Goal: Information Seeking & Learning: Check status

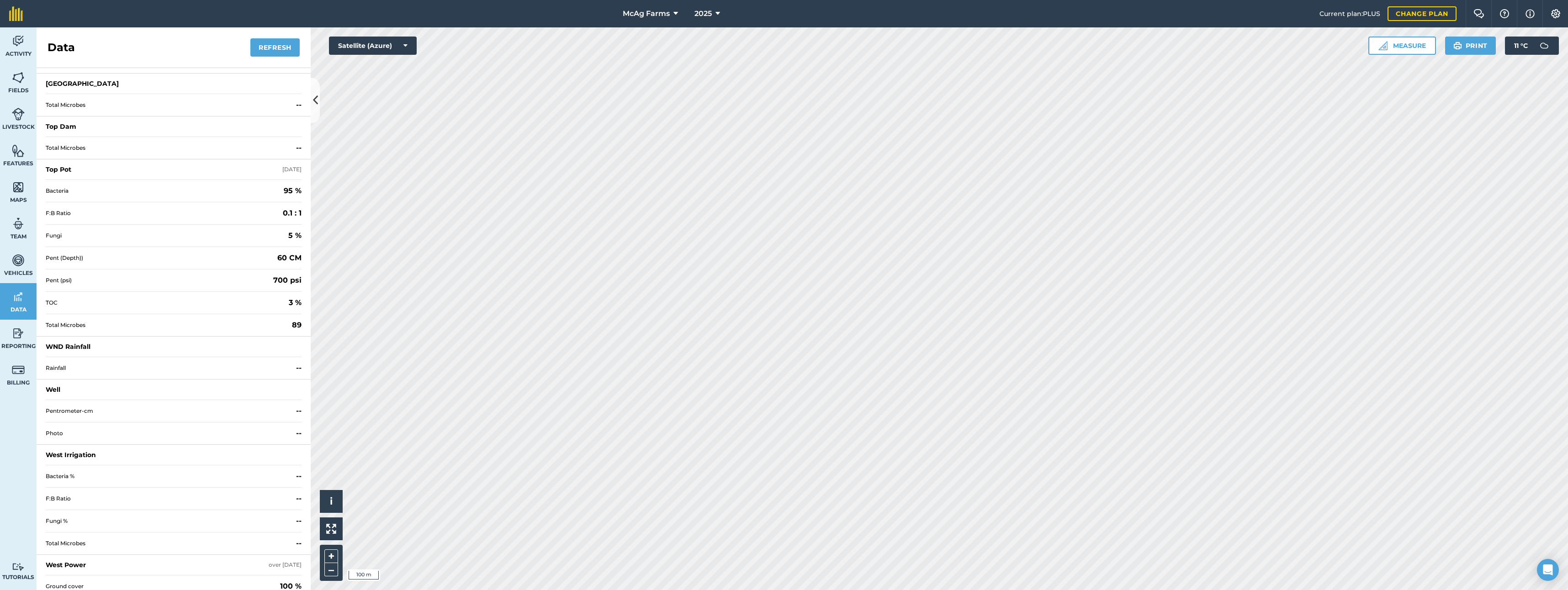
scroll to position [1377, 0]
click at [58, 358] on span "Rainfall" at bounding box center [169, 360] width 247 height 7
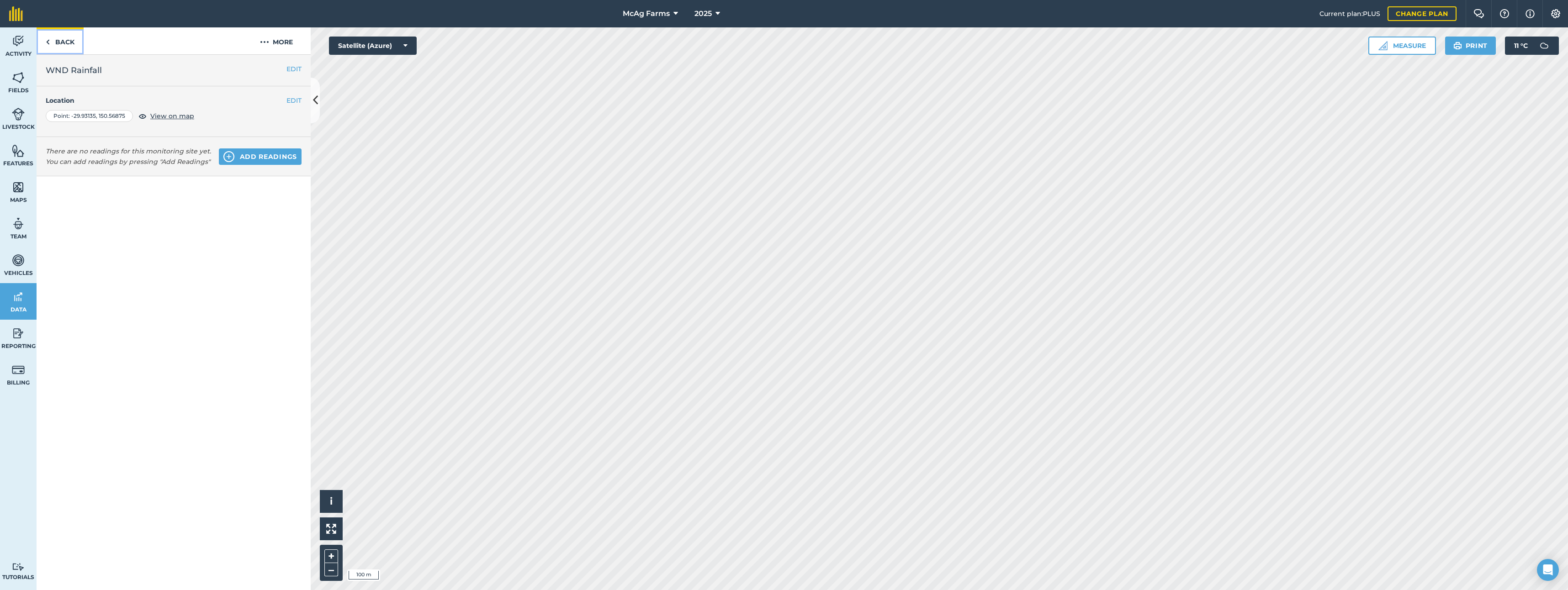
click at [66, 40] on link "Back" at bounding box center [60, 41] width 47 height 27
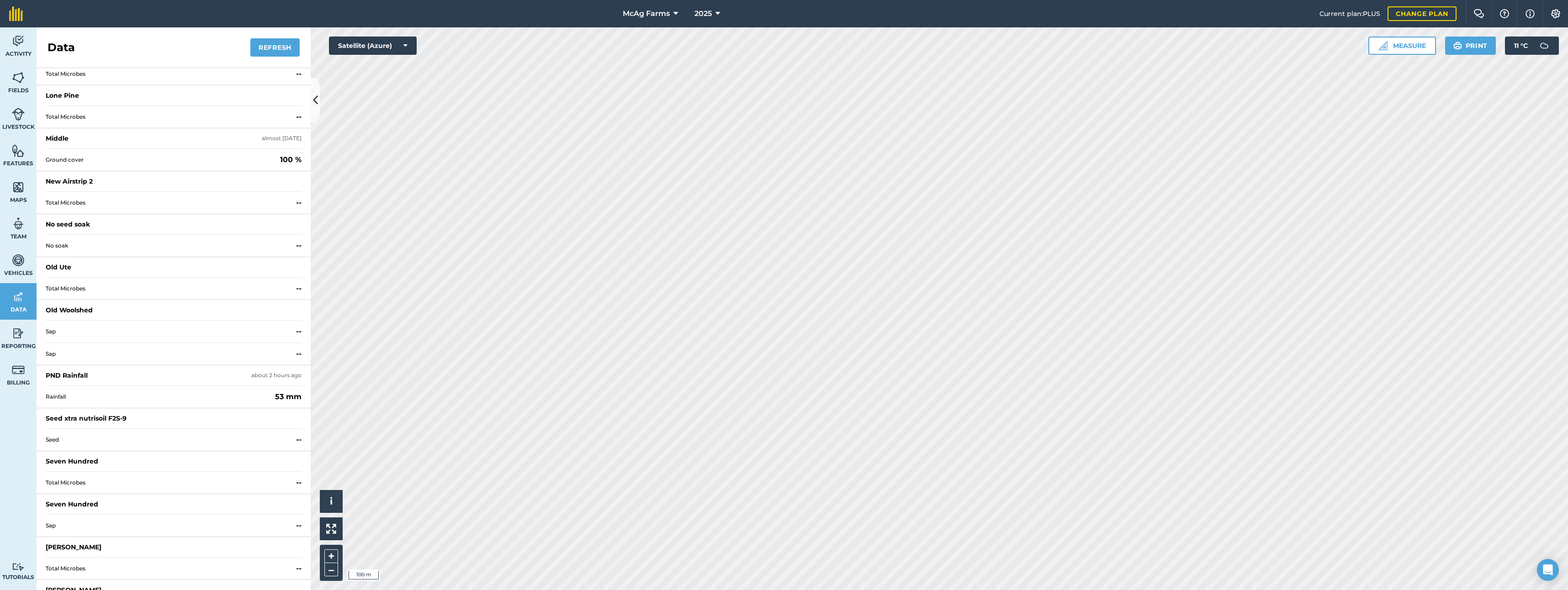
scroll to position [776, 0]
click at [61, 374] on div "PND Rainfall" at bounding box center [66, 374] width 42 height 9
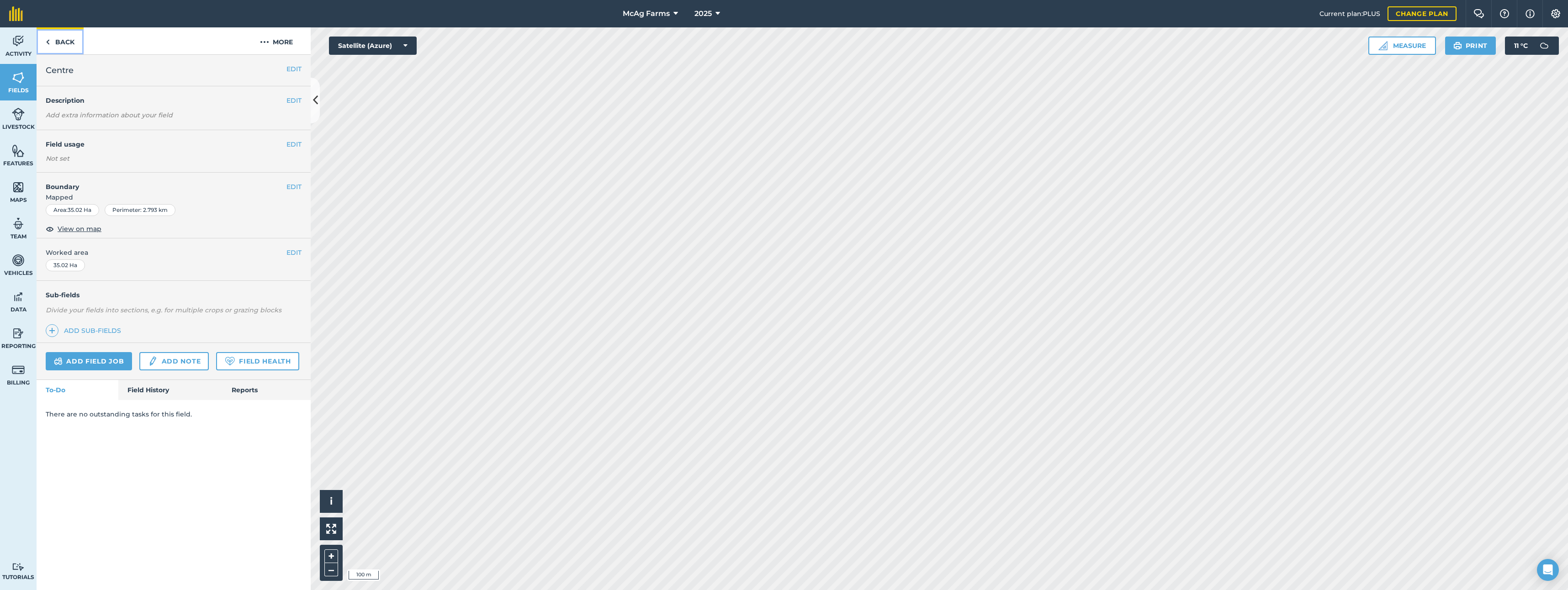
click at [65, 44] on link "Back" at bounding box center [60, 41] width 47 height 27
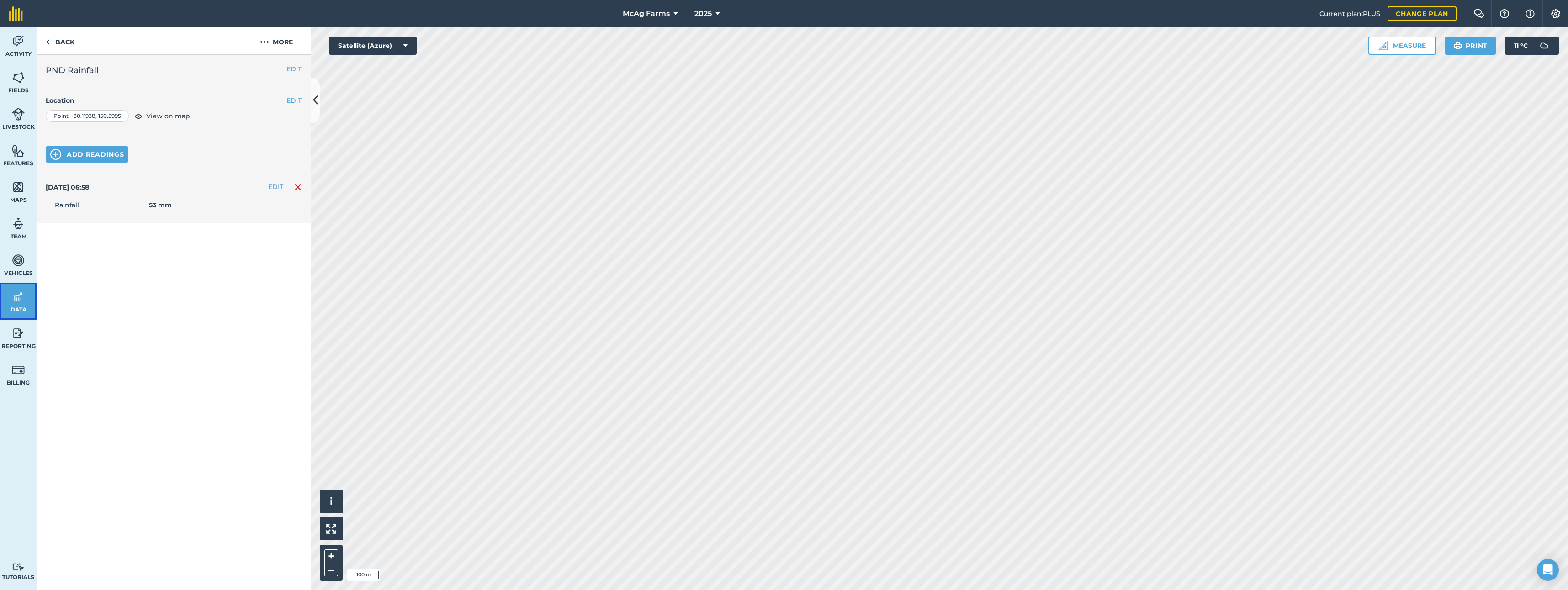
click at [19, 297] on img at bounding box center [18, 297] width 13 height 14
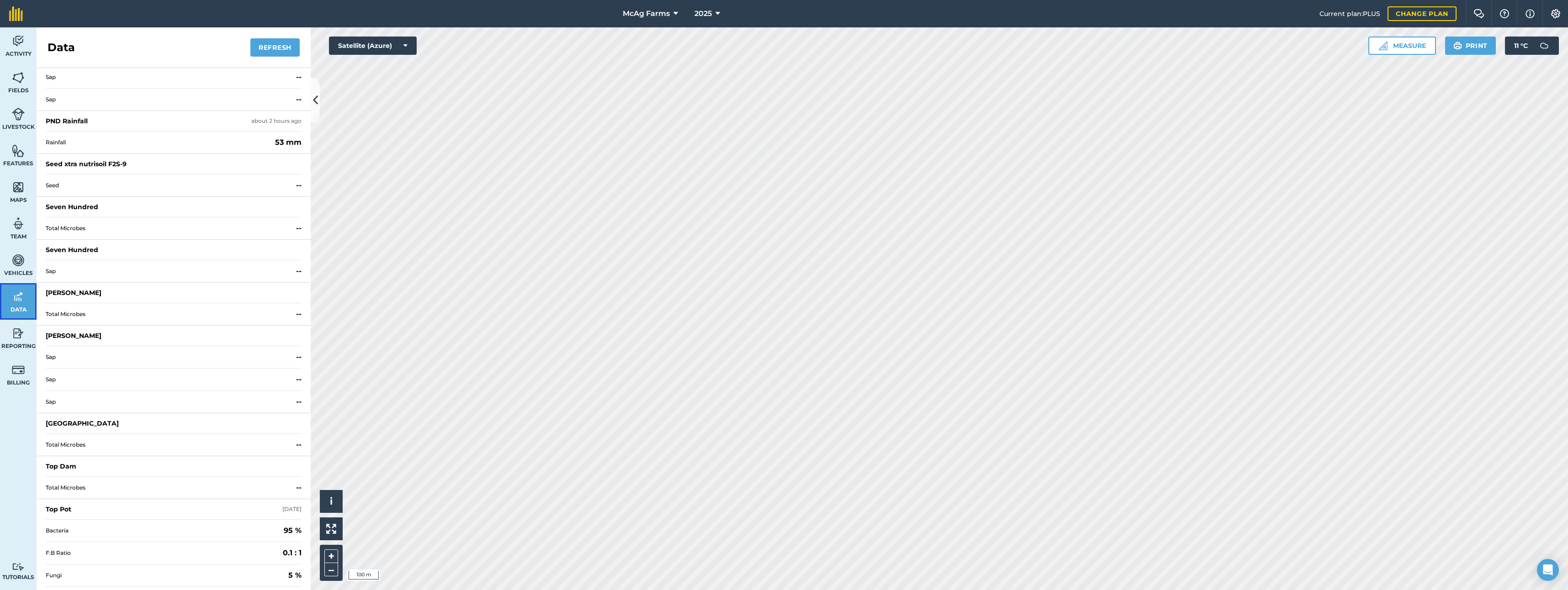
scroll to position [959, 0]
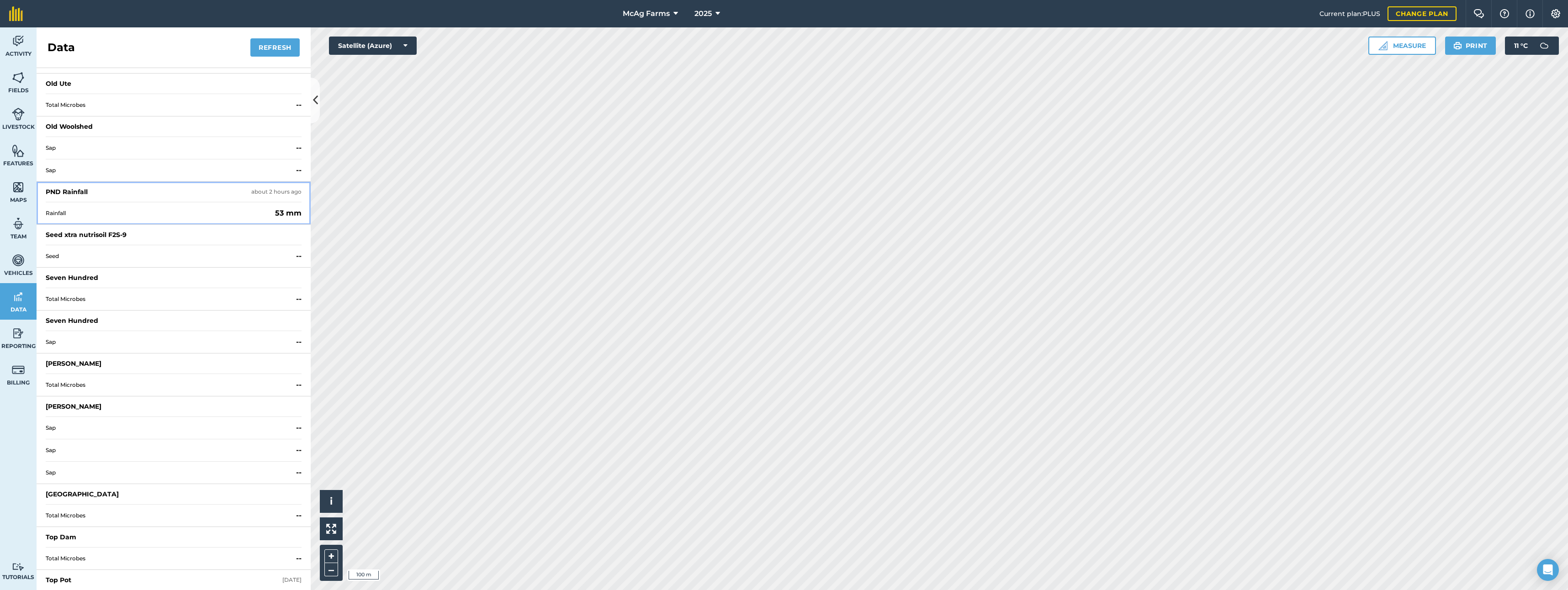
click at [74, 192] on div "PND Rainfall" at bounding box center [66, 192] width 42 height 9
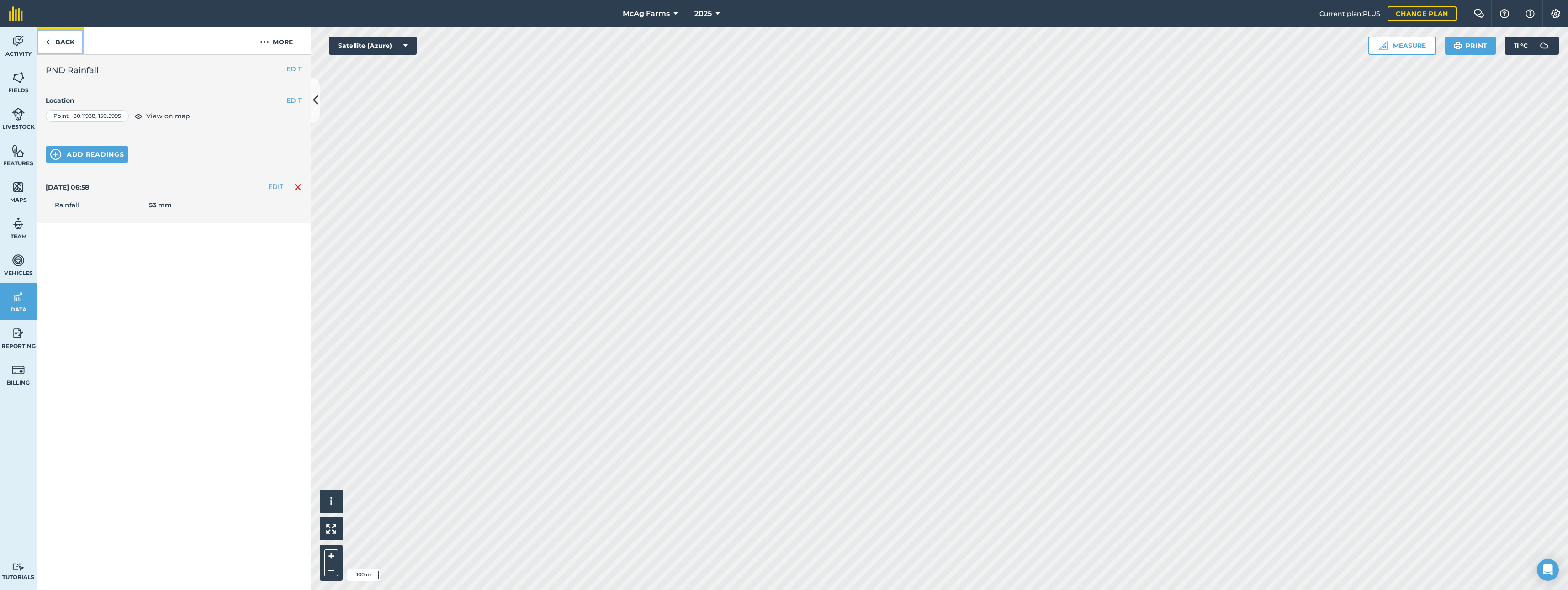
click at [61, 40] on link "Back" at bounding box center [60, 41] width 47 height 27
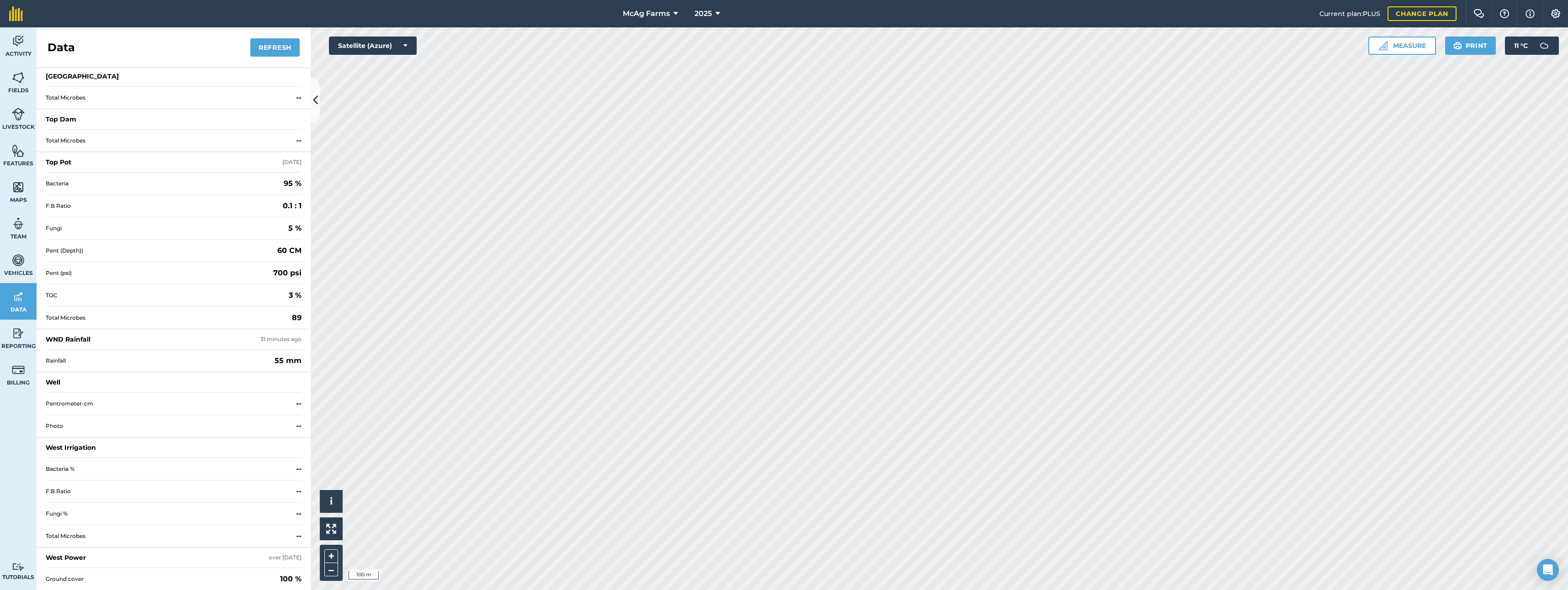
scroll to position [1377, 0]
click at [69, 338] on div "WND Rainfall" at bounding box center [68, 338] width 45 height 9
